Goal: Task Accomplishment & Management: Use online tool/utility

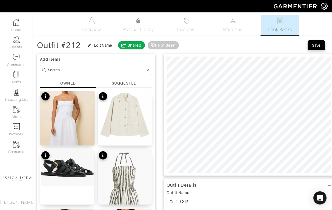
scroll to position [24, 0]
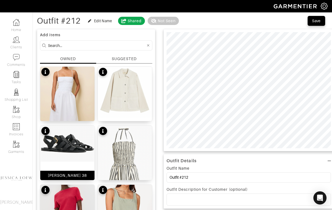
click at [80, 145] on img at bounding box center [67, 144] width 54 height 36
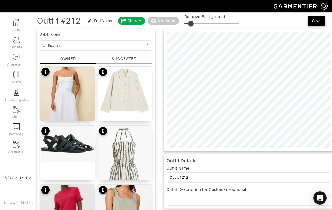
type input "13"
click at [192, 23] on span at bounding box center [191, 23] width 5 height 5
click at [74, 45] on input at bounding box center [97, 45] width 98 height 7
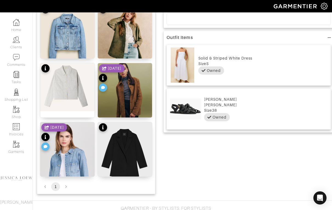
scroll to position [205, 0]
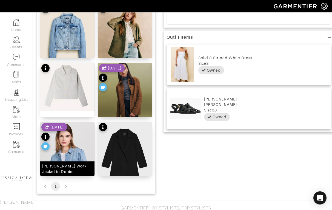
click at [74, 136] on img at bounding box center [67, 170] width 54 height 96
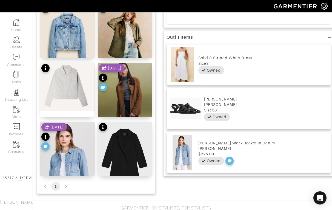
scroll to position [0, 0]
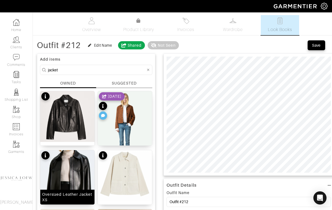
click at [66, 158] on img at bounding box center [67, 185] width 54 height 70
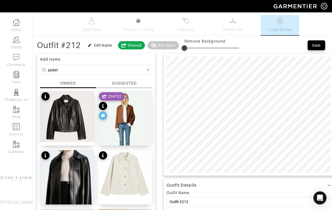
click at [105, 67] on input "jacket" at bounding box center [97, 69] width 98 height 7
type input "bag"
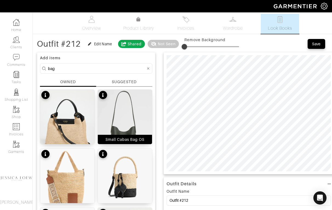
scroll to position [2, 0]
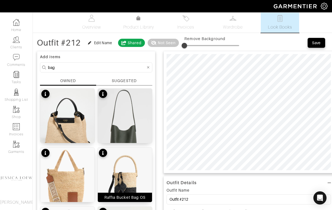
click at [131, 170] on img at bounding box center [125, 176] width 54 height 59
click at [191, 46] on span at bounding box center [190, 45] width 5 height 5
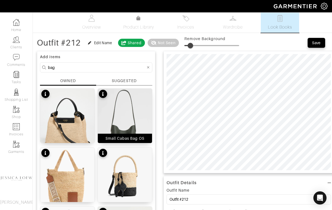
type input "13"
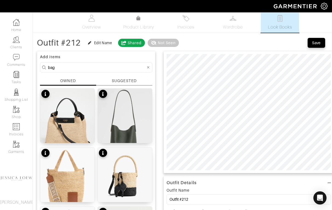
click at [63, 70] on input "bag" at bounding box center [97, 67] width 98 height 7
type input "sneakers"
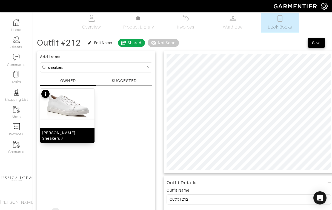
click at [70, 107] on img at bounding box center [67, 104] width 54 height 31
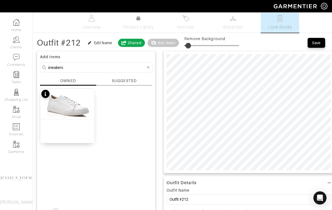
type input "0"
drag, startPoint x: 189, startPoint y: 46, endPoint x: 174, endPoint y: 46, distance: 15.1
click at [174, 46] on div "Outfit #212 Edit Name Shared Not Seen Remove Background" at bounding box center [138, 42] width 202 height 11
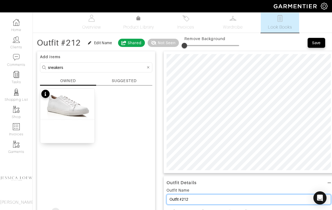
click at [213, 198] on input "Outfit #212" at bounding box center [249, 199] width 164 height 10
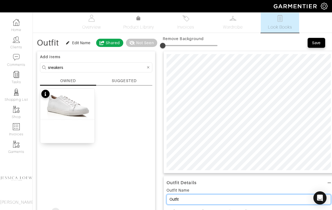
type input "Outfit"
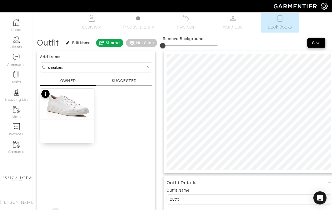
click at [320, 45] on div "Save" at bounding box center [316, 42] width 9 height 5
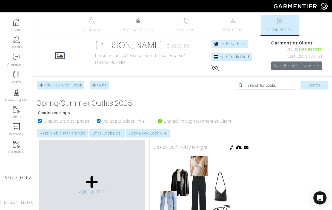
click at [92, 183] on icon at bounding box center [92, 181] width 12 height 13
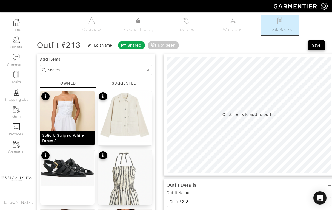
click at [76, 106] on img at bounding box center [67, 131] width 54 height 81
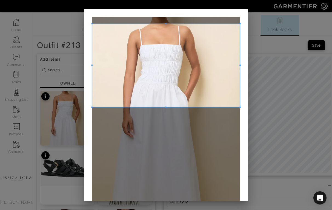
click at [177, 44] on span at bounding box center [166, 65] width 148 height 83
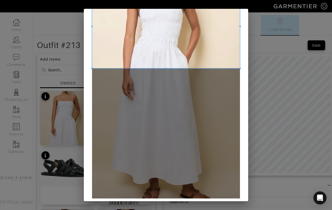
scroll to position [39, 0]
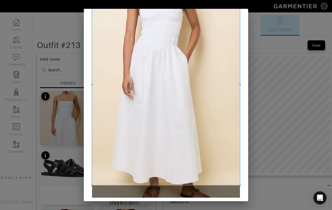
click at [161, 184] on div at bounding box center [166, 84] width 148 height 201
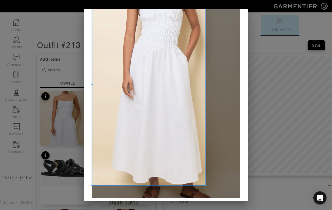
click at [206, 88] on div at bounding box center [148, 84] width 113 height 201
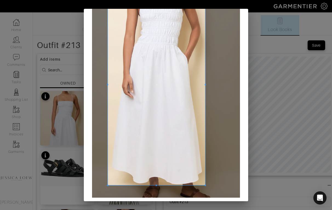
click at [108, 87] on div at bounding box center [157, 84] width 98 height 201
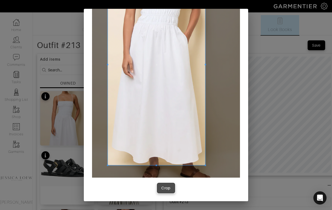
click at [169, 190] on div "Crop" at bounding box center [165, 187] width 9 height 5
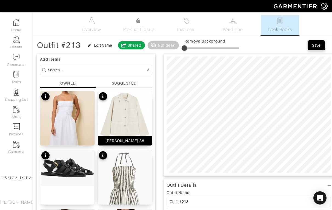
click at [133, 118] on img at bounding box center [125, 116] width 54 height 51
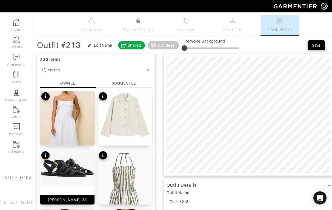
click at [63, 169] on img at bounding box center [67, 168] width 54 height 36
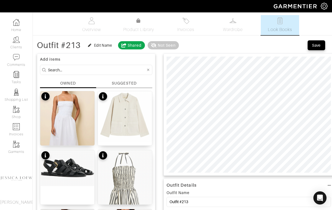
click at [105, 70] on input at bounding box center [97, 69] width 98 height 7
type input "bag"
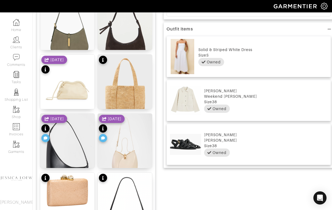
scroll to position [213, 0]
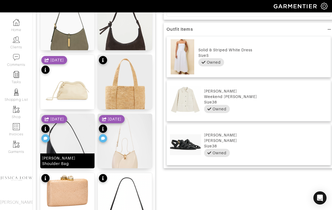
click at [78, 135] on img at bounding box center [67, 162] width 54 height 96
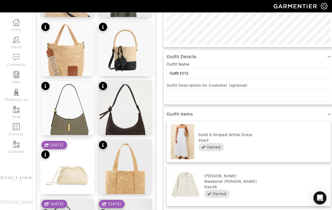
scroll to position [0, 0]
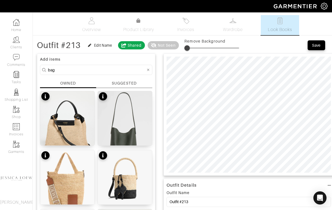
click at [188, 49] on span at bounding box center [186, 47] width 5 height 5
type input "14"
drag, startPoint x: 189, startPoint y: 47, endPoint x: 193, endPoint y: 49, distance: 3.7
click at [193, 49] on span at bounding box center [191, 47] width 5 height 5
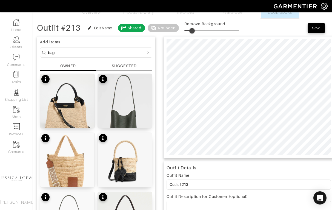
scroll to position [18, 0]
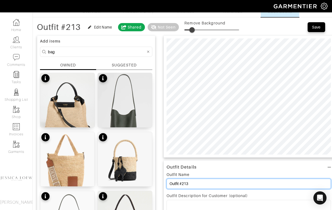
click at [195, 185] on input "Outfit #213" at bounding box center [249, 183] width 164 height 10
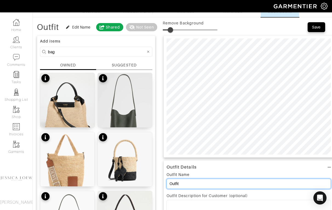
type input "Outfit"
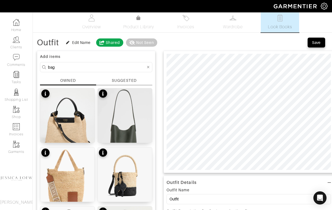
scroll to position [0, 0]
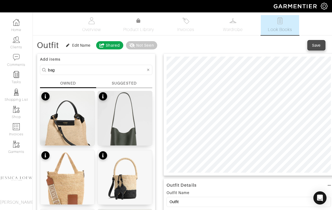
click at [319, 45] on div "Save" at bounding box center [316, 44] width 9 height 5
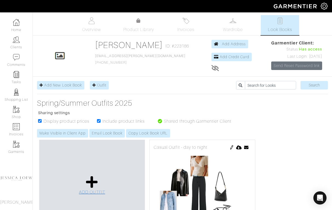
click at [92, 183] on icon at bounding box center [92, 181] width 12 height 13
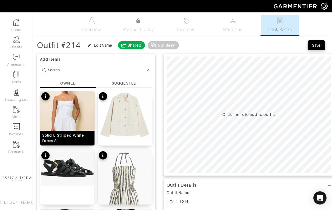
click at [71, 113] on img at bounding box center [67, 131] width 54 height 81
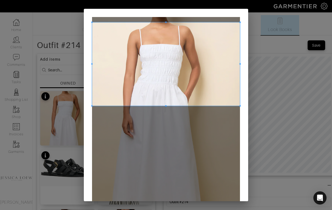
click at [176, 37] on span at bounding box center [166, 63] width 148 height 83
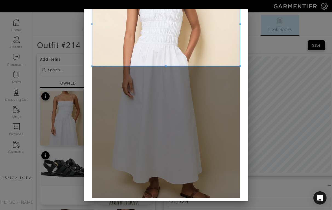
scroll to position [59, 0]
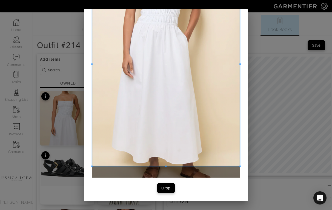
click at [167, 165] on div at bounding box center [166, 63] width 148 height 203
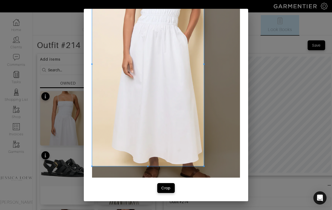
click at [204, 80] on div at bounding box center [148, 63] width 112 height 203
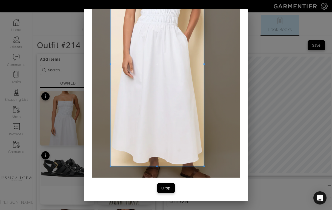
click at [111, 66] on div at bounding box center [157, 63] width 93 height 203
click at [164, 186] on div "Crop" at bounding box center [165, 187] width 9 height 5
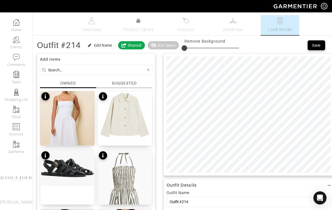
click at [79, 72] on input at bounding box center [97, 69] width 98 height 7
type input "s"
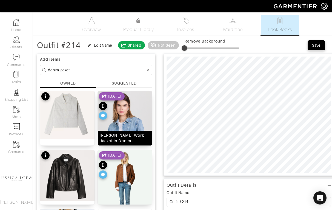
click at [128, 127] on img at bounding box center [125, 139] width 54 height 96
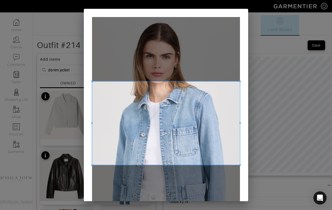
click at [175, 106] on span at bounding box center [166, 122] width 148 height 83
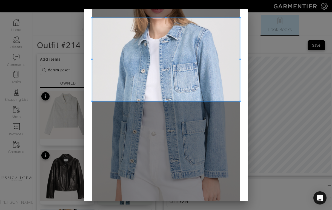
scroll to position [64, 0]
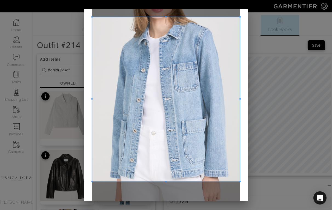
click at [160, 181] on div at bounding box center [166, 99] width 148 height 164
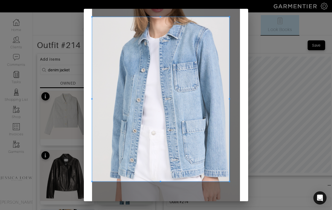
click at [229, 99] on span at bounding box center [229, 98] width 1 height 1
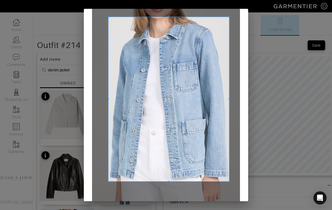
click at [109, 100] on span at bounding box center [108, 99] width 1 height 164
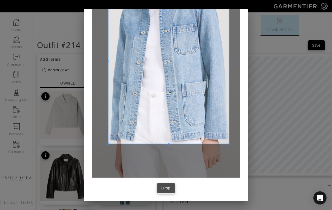
click at [163, 187] on div "Crop" at bounding box center [165, 187] width 9 height 5
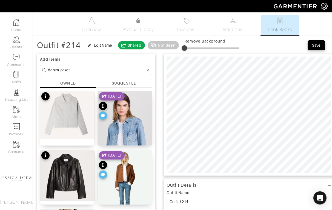
click at [94, 70] on input "denim jacket" at bounding box center [97, 69] width 98 height 7
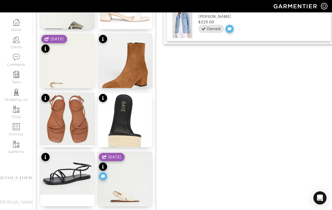
scroll to position [317, 0]
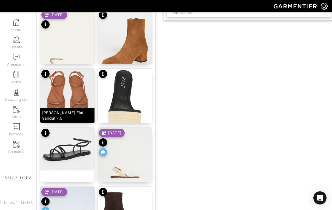
click at [84, 95] on img at bounding box center [67, 95] width 54 height 53
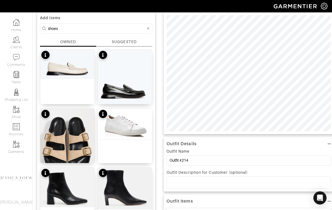
scroll to position [0, 0]
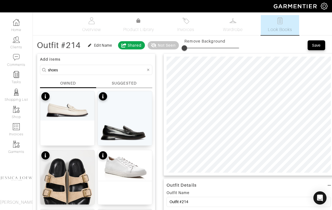
click at [88, 70] on input "shoes" at bounding box center [97, 69] width 98 height 7
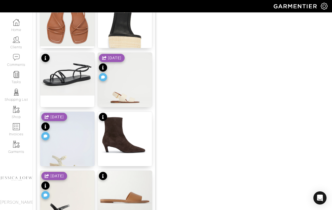
scroll to position [427, 0]
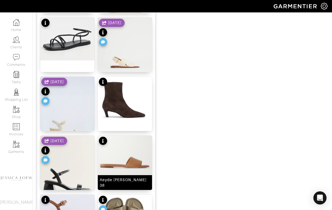
click at [128, 150] on img at bounding box center [125, 154] width 54 height 39
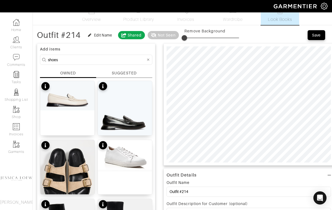
scroll to position [0, 0]
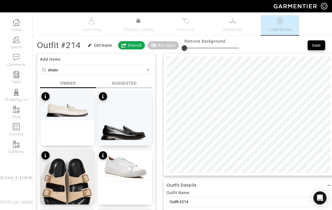
click at [96, 68] on input "shoes" at bounding box center [97, 69] width 98 height 7
type input "toteme"
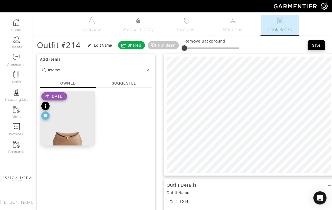
click at [67, 118] on div "[DATE]" at bounding box center [54, 106] width 26 height 29
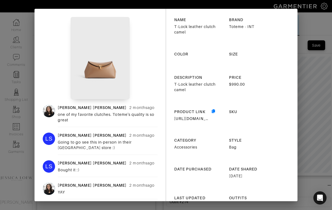
click at [308, 83] on div "Jessica Loew 2 months ago one of my favorite clutches. Toteme's quality is so g…" at bounding box center [166, 105] width 332 height 210
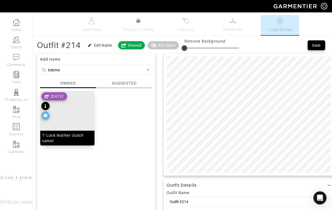
click at [79, 115] on img at bounding box center [67, 129] width 54 height 76
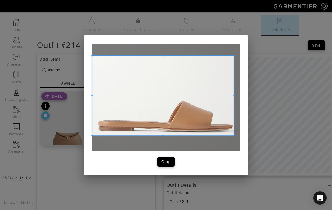
click at [234, 135] on span at bounding box center [234, 135] width 1 height 1
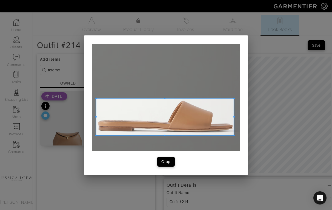
click at [96, 98] on span at bounding box center [95, 97] width 1 height 1
click at [160, 164] on button "Crop" at bounding box center [166, 162] width 18 height 10
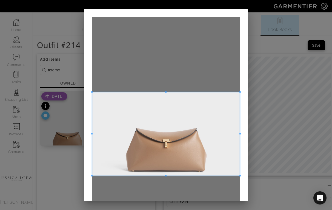
click at [189, 126] on span at bounding box center [166, 133] width 148 height 83
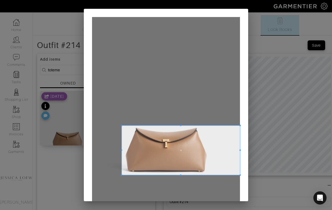
click at [121, 125] on span at bounding box center [121, 124] width 1 height 1
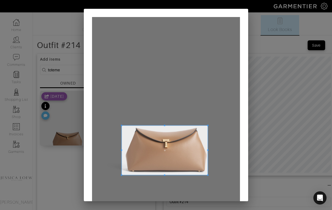
click at [208, 148] on span at bounding box center [207, 149] width 1 height 49
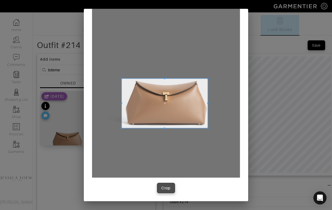
click at [164, 189] on div "Crop" at bounding box center [165, 187] width 9 height 5
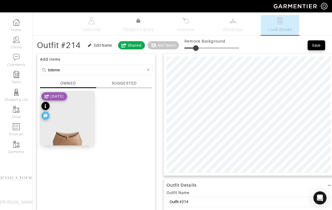
drag, startPoint x: 192, startPoint y: 47, endPoint x: 197, endPoint y: 50, distance: 6.1
click at [197, 50] on span at bounding box center [211, 48] width 55 height 8
type input "17"
click at [195, 47] on span at bounding box center [193, 47] width 5 height 5
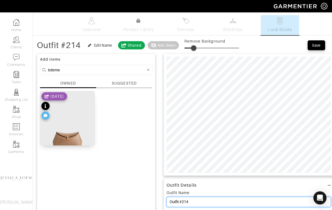
click at [192, 201] on input "Outfit #214" at bounding box center [249, 202] width 164 height 10
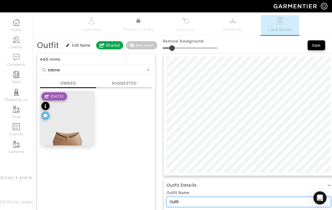
type input "Outfit"
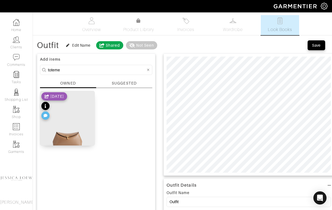
click at [67, 70] on input "toteme" at bounding box center [97, 69] width 98 height 7
type input "jewelry"
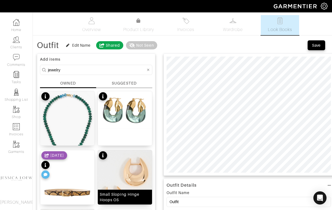
click at [132, 171] on img at bounding box center [125, 184] width 54 height 69
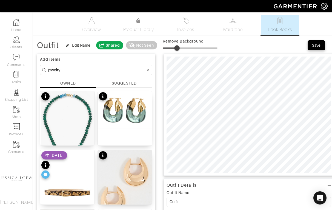
type input "24"
drag, startPoint x: 170, startPoint y: 48, endPoint x: 176, endPoint y: 50, distance: 6.9
click at [176, 50] on span at bounding box center [190, 48] width 55 height 8
click at [315, 47] on div "Save" at bounding box center [316, 44] width 9 height 5
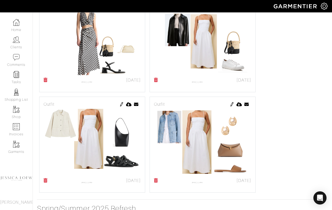
scroll to position [3152, 0]
